Goal: Navigation & Orientation: Find specific page/section

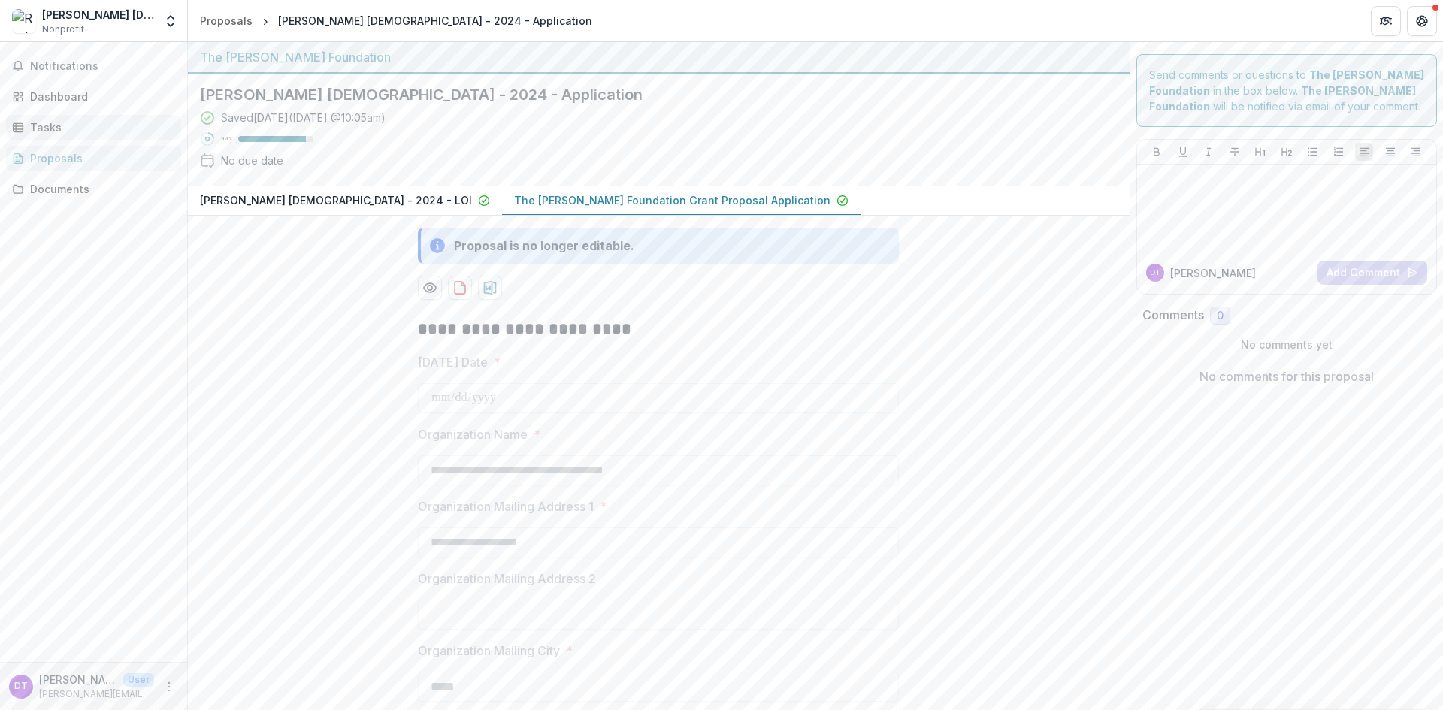
scroll to position [1912, 0]
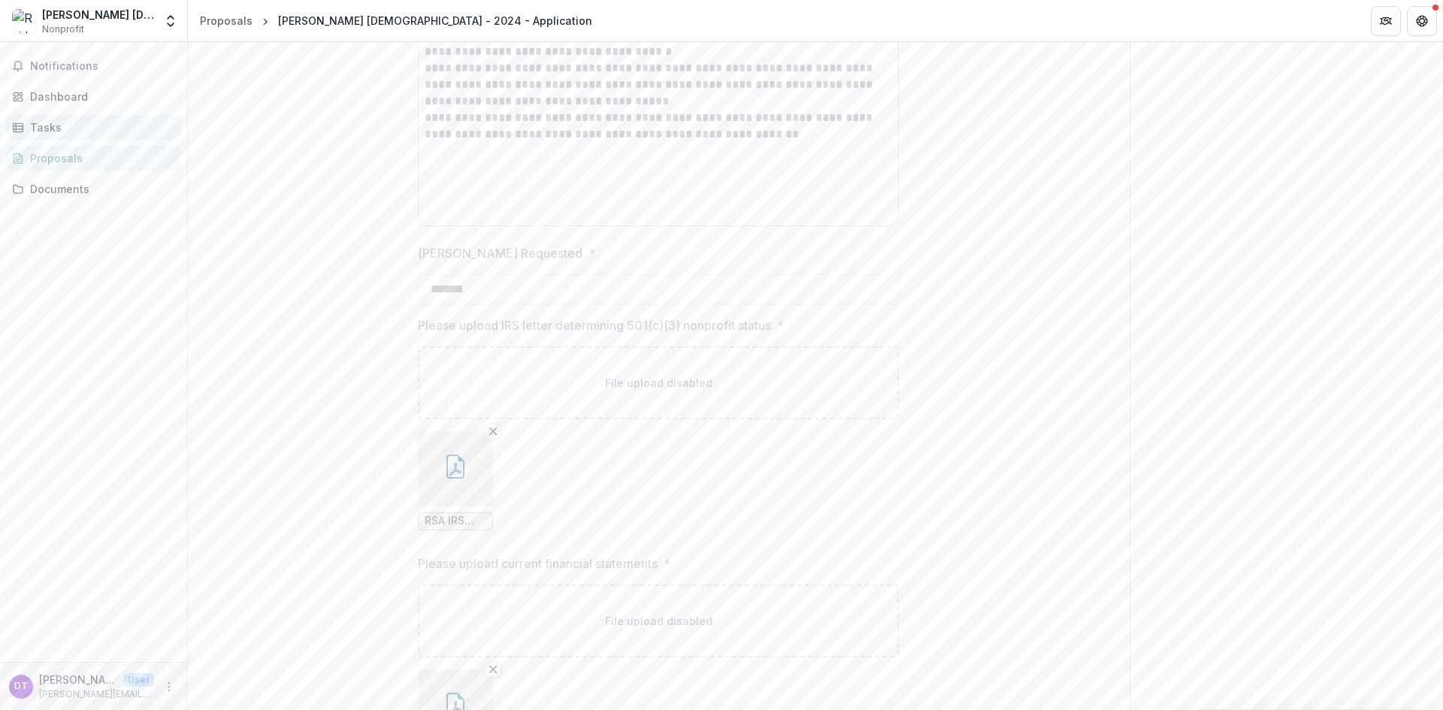
click at [68, 126] on div "Tasks" at bounding box center [99, 127] width 139 height 16
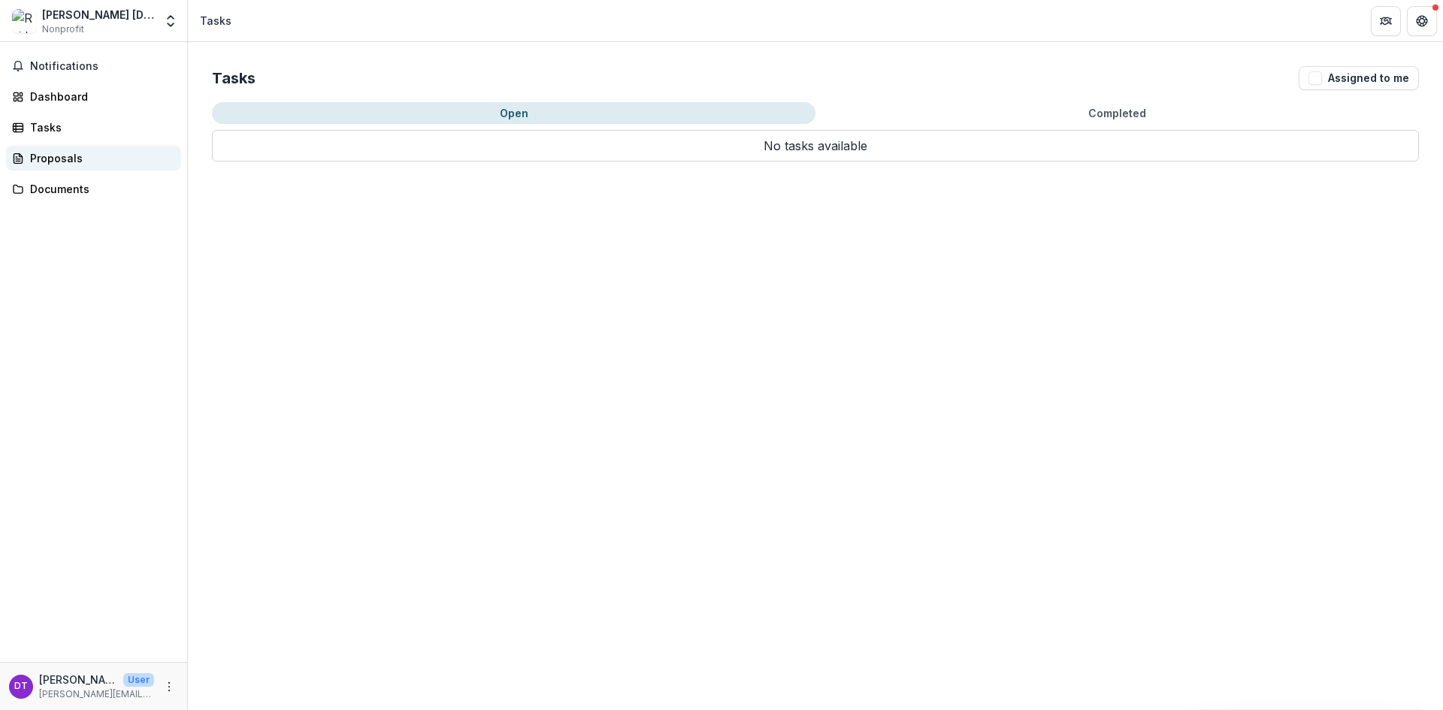
click at [66, 156] on div "Proposals" at bounding box center [99, 158] width 139 height 16
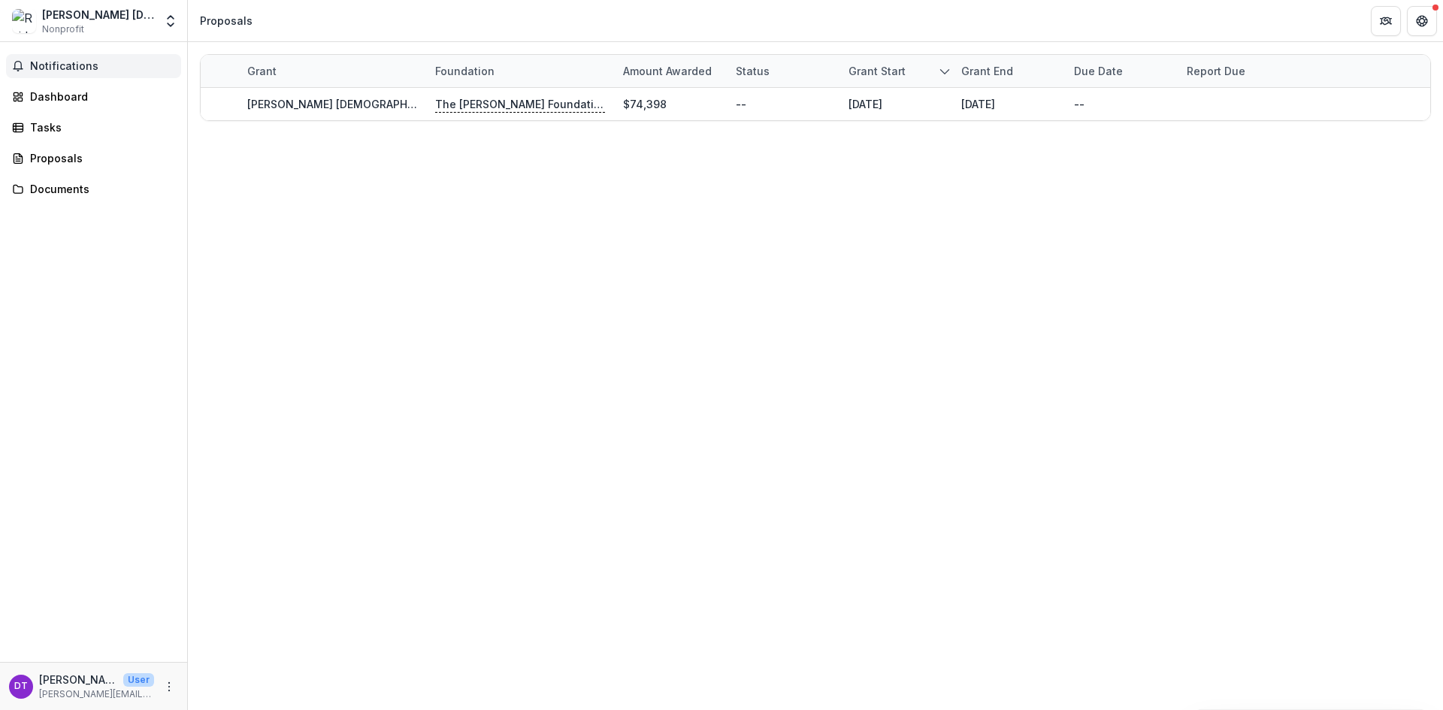
click at [59, 60] on span "Notifications" at bounding box center [102, 66] width 145 height 13
click at [65, 90] on div "Dashboard" at bounding box center [99, 97] width 139 height 16
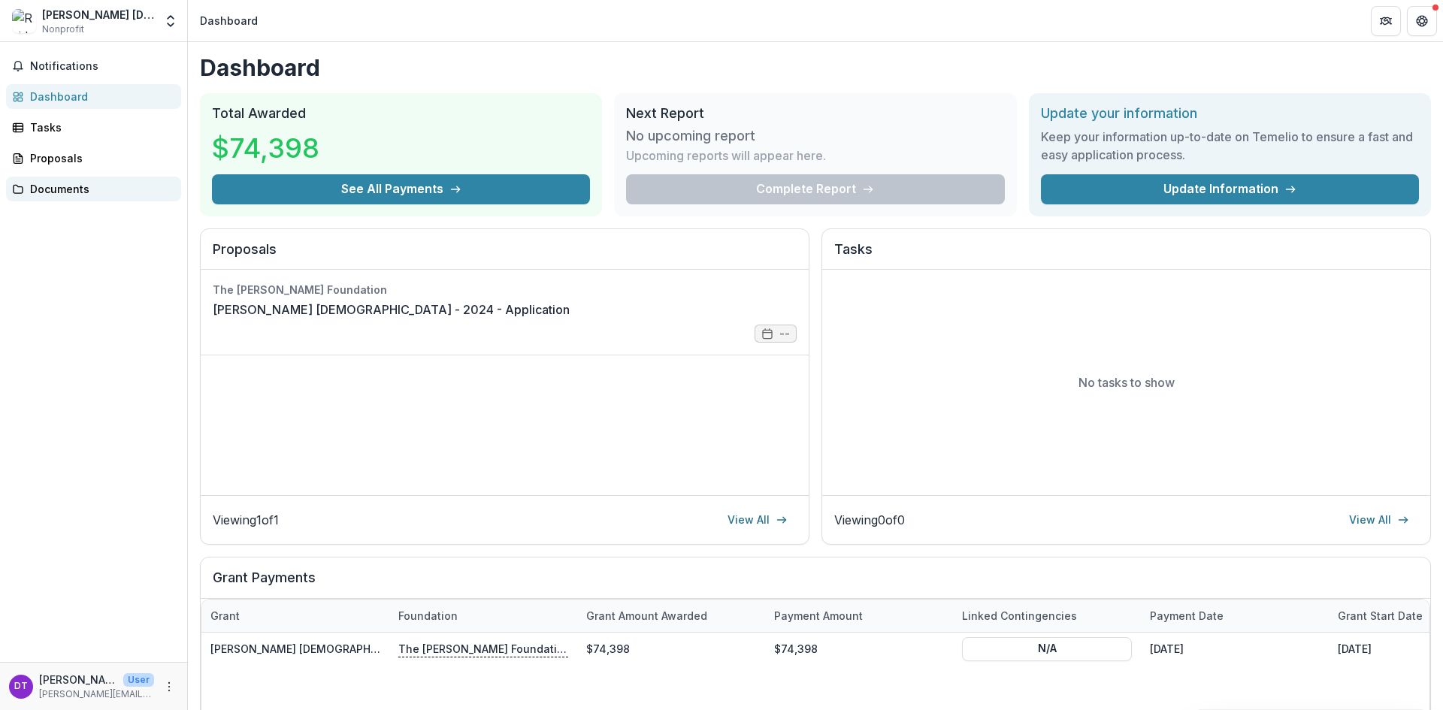
click at [54, 188] on div "Documents" at bounding box center [99, 189] width 139 height 16
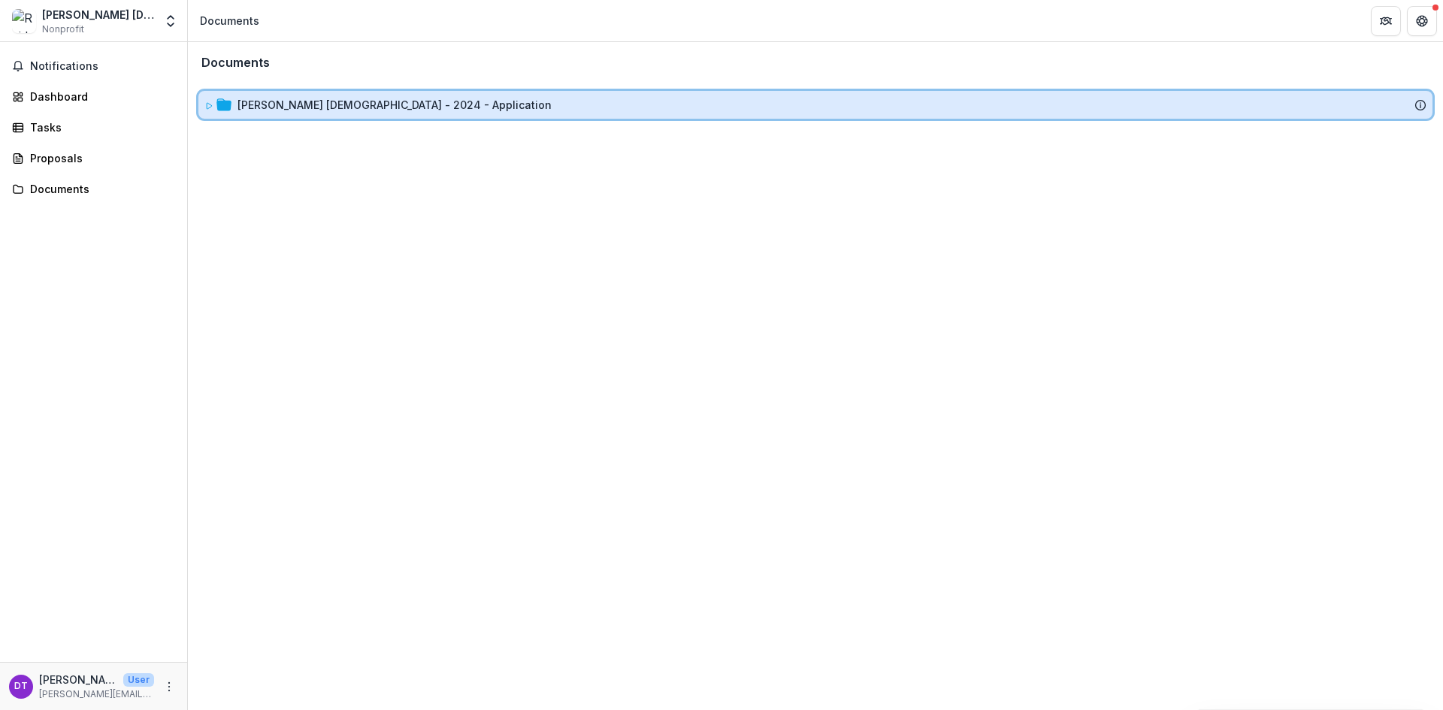
click at [371, 115] on div "[PERSON_NAME] [DEMOGRAPHIC_DATA] - 2024 - Application" at bounding box center [815, 105] width 1234 height 28
click at [225, 104] on icon at bounding box center [223, 104] width 15 height 12
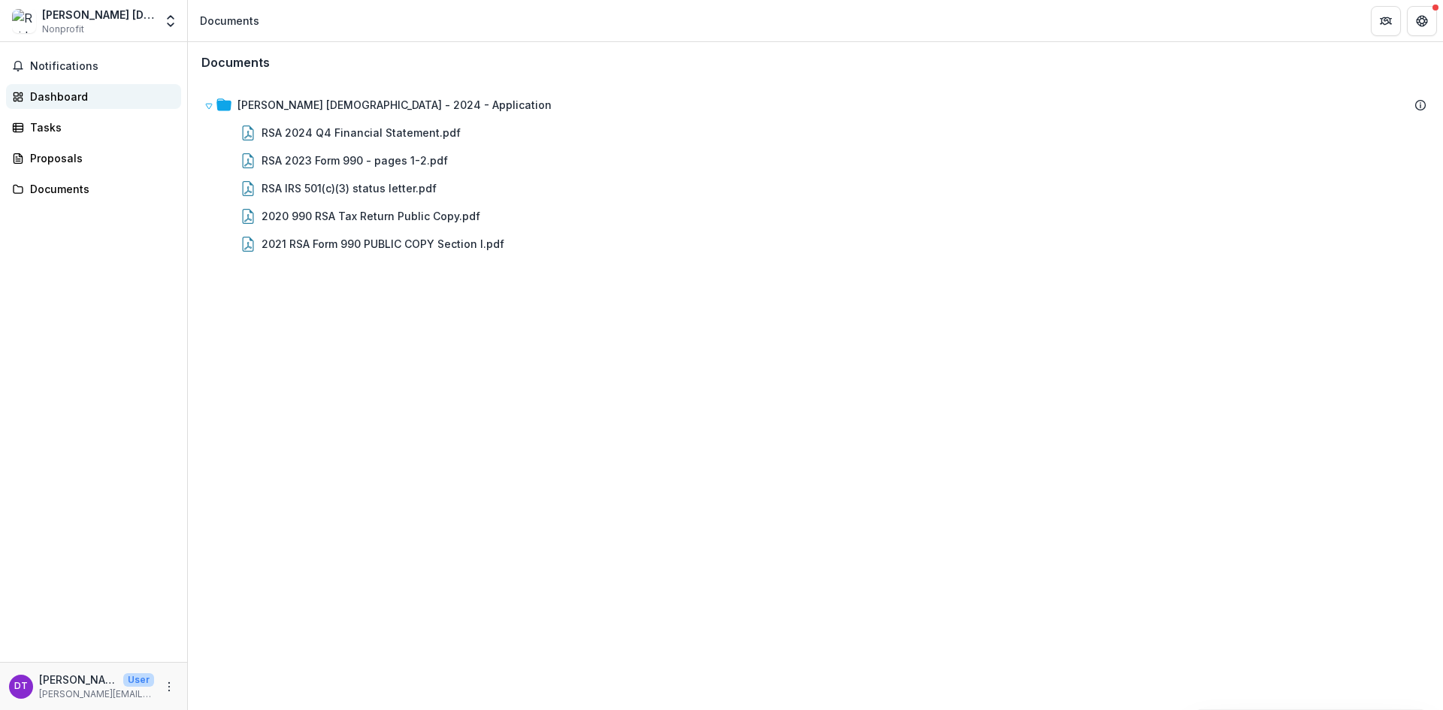
click at [61, 89] on div "Dashboard" at bounding box center [99, 97] width 139 height 16
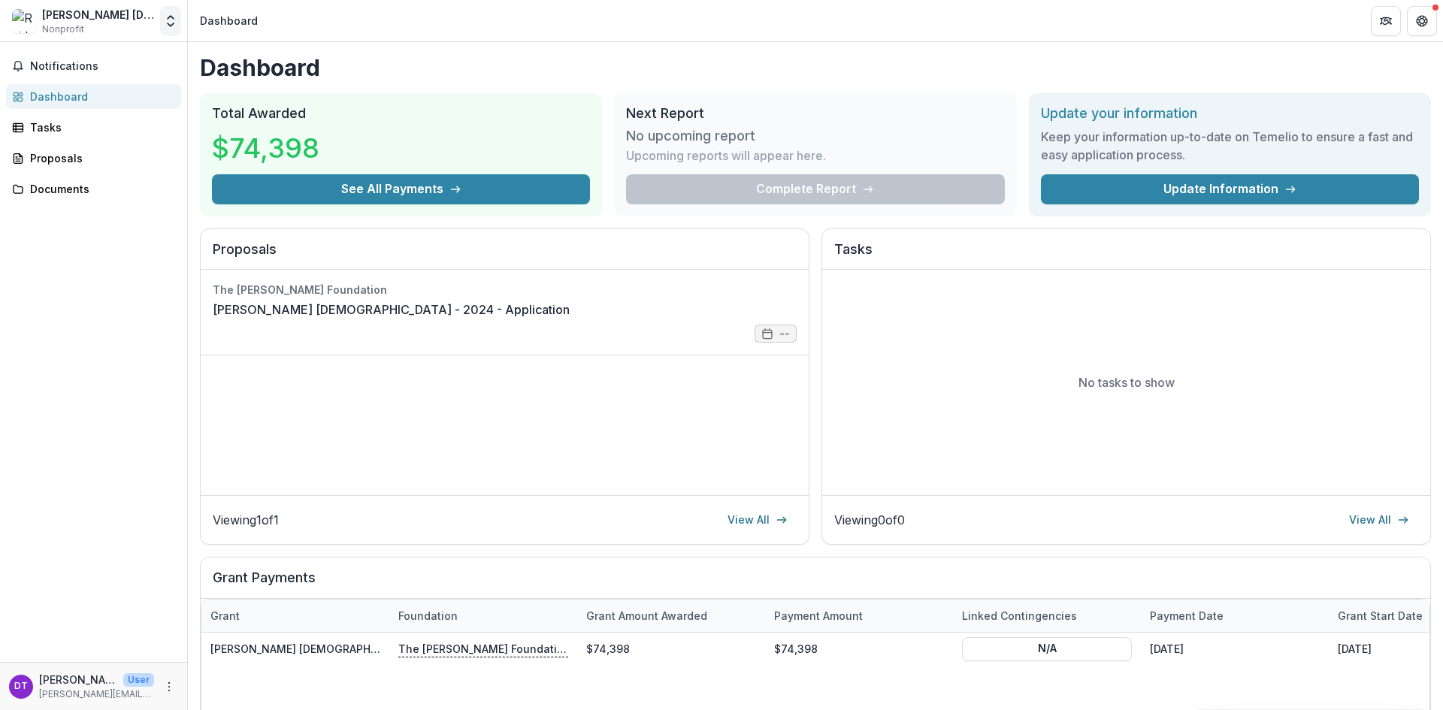
click at [173, 30] on button "Open entity switcher" at bounding box center [170, 21] width 21 height 30
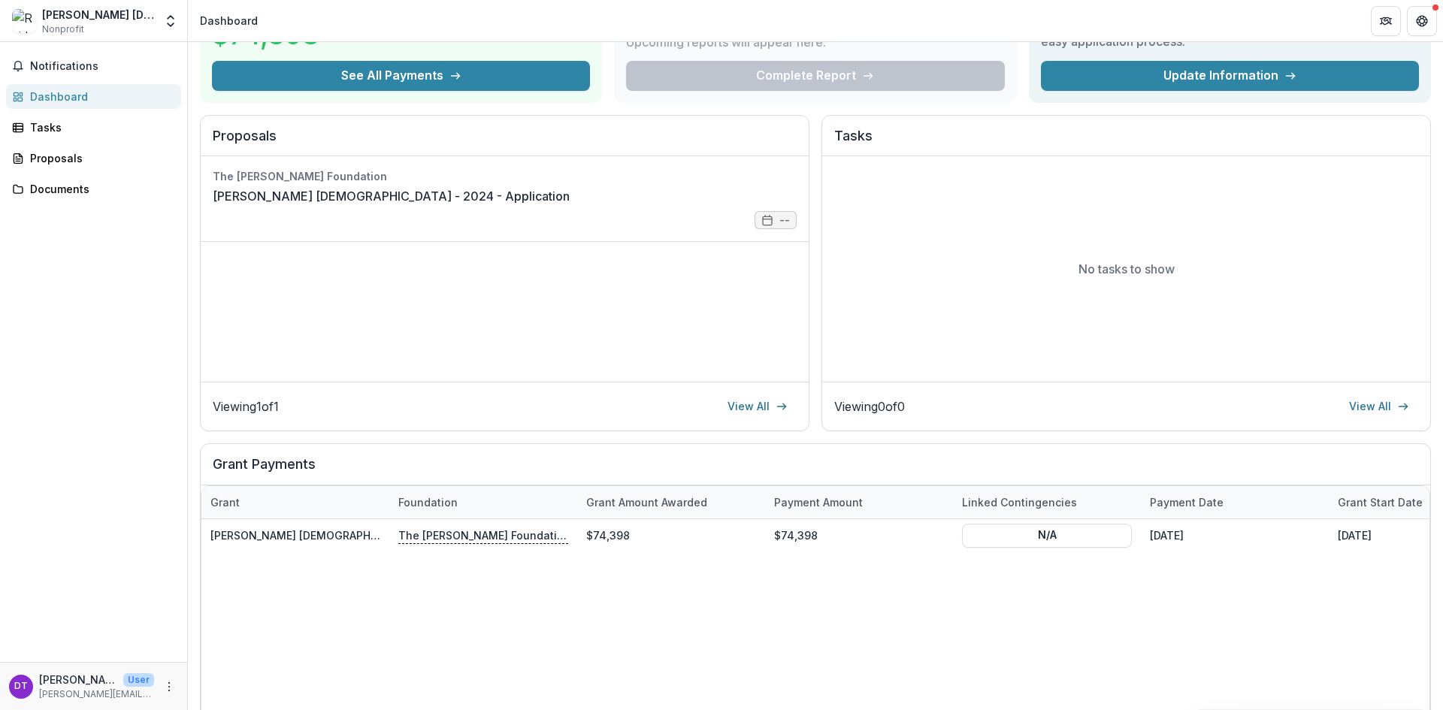
scroll to position [150, 0]
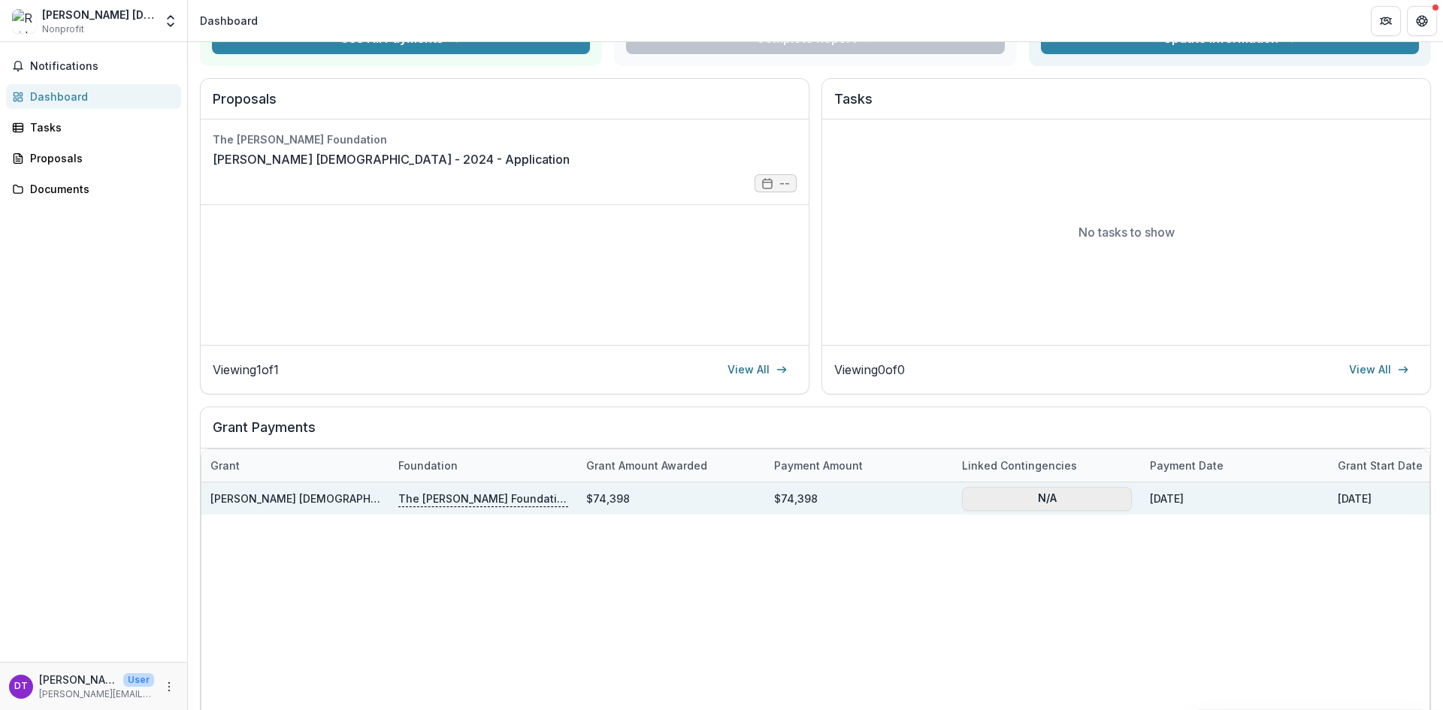
click at [1028, 495] on button "N/A" at bounding box center [1047, 498] width 170 height 24
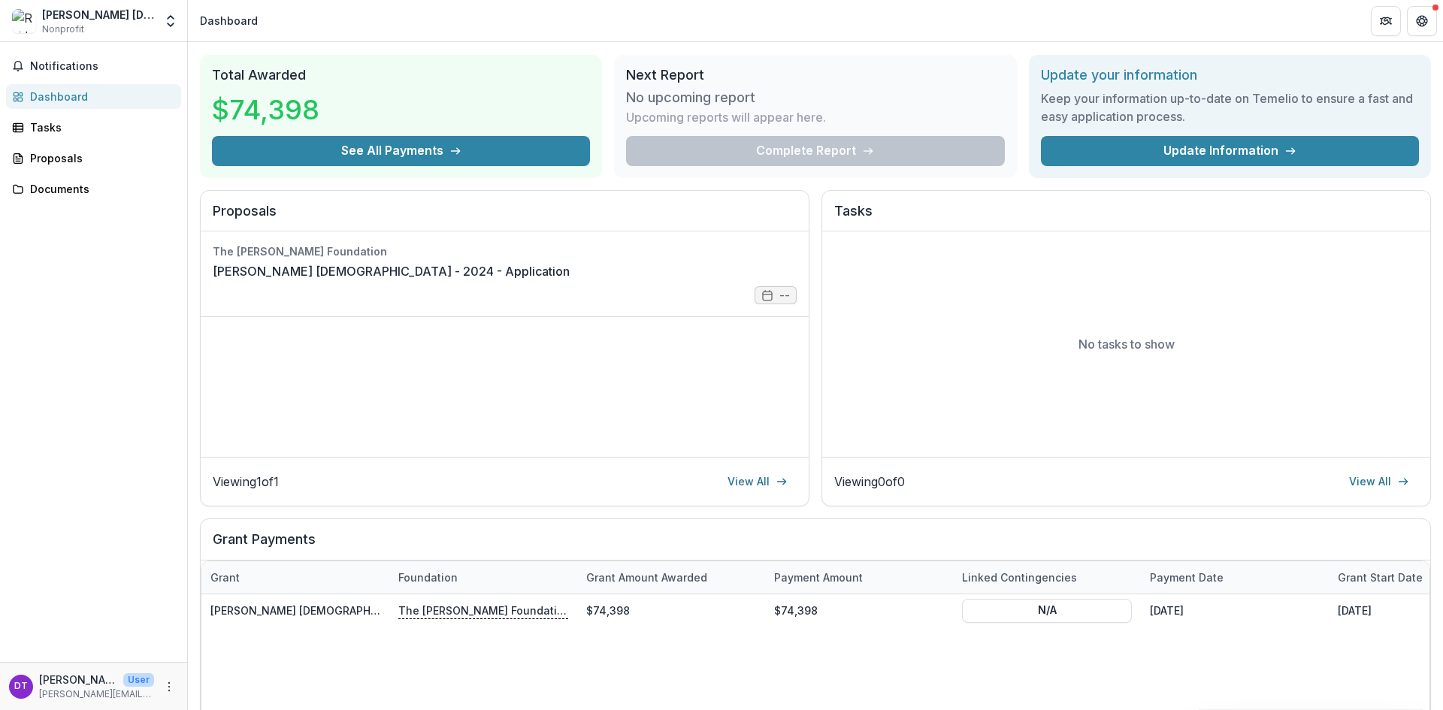
scroll to position [0, 0]
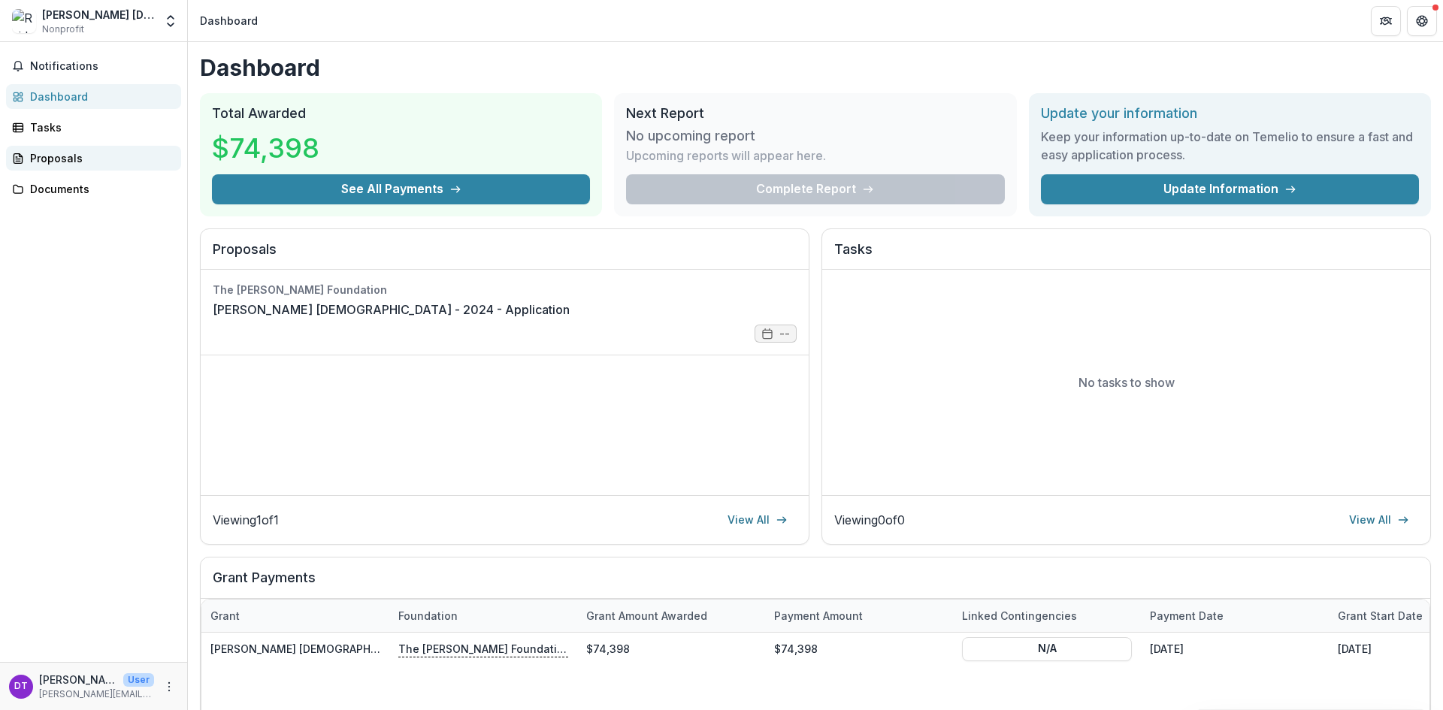
click at [47, 162] on div "Proposals" at bounding box center [99, 158] width 139 height 16
